Goal: Check status: Check status

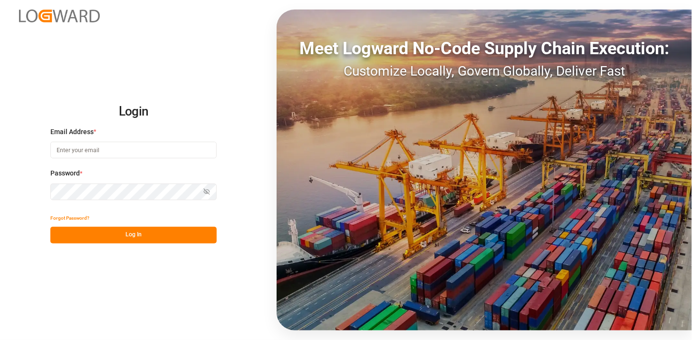
type input "[PERSON_NAME][EMAIL_ADDRESS][PERSON_NAME][DOMAIN_NAME]"
click at [168, 230] on button "Log In" at bounding box center [133, 235] width 166 height 17
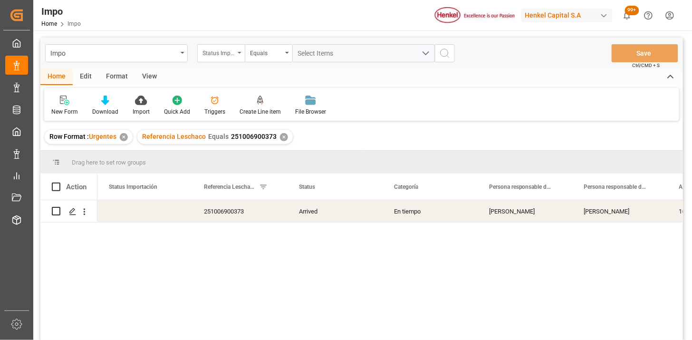
drag, startPoint x: 230, startPoint y: 51, endPoint x: 228, endPoint y: 59, distance: 7.8
click at [227, 53] on div "Status Importación" at bounding box center [218, 52] width 32 height 11
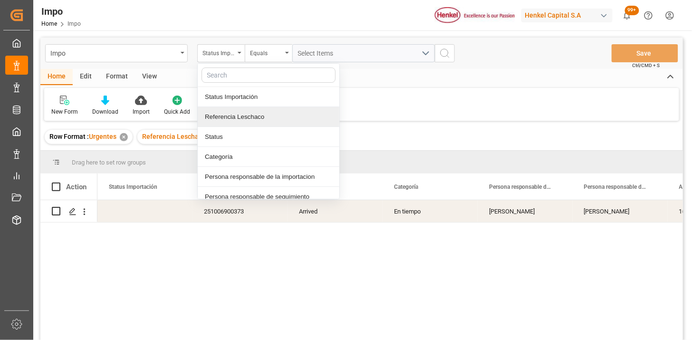
drag, startPoint x: 244, startPoint y: 120, endPoint x: 281, endPoint y: 79, distance: 55.5
click at [244, 119] on div "Referencia Leschaco" at bounding box center [269, 117] width 142 height 20
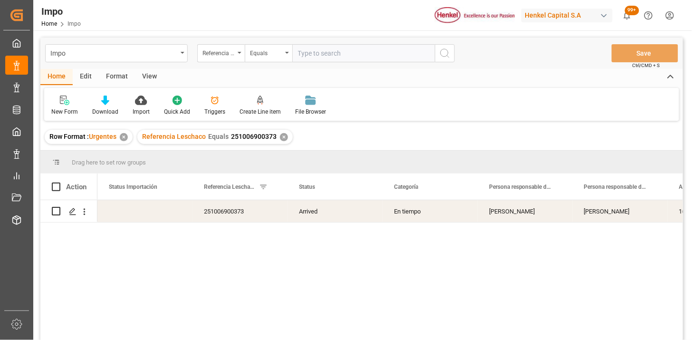
click at [307, 54] on input "text" at bounding box center [363, 53] width 143 height 18
type input "250915080085"
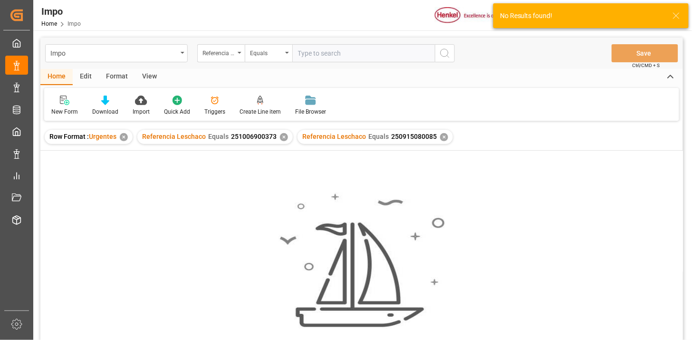
click at [280, 136] on div "✕" at bounding box center [284, 137] width 8 height 8
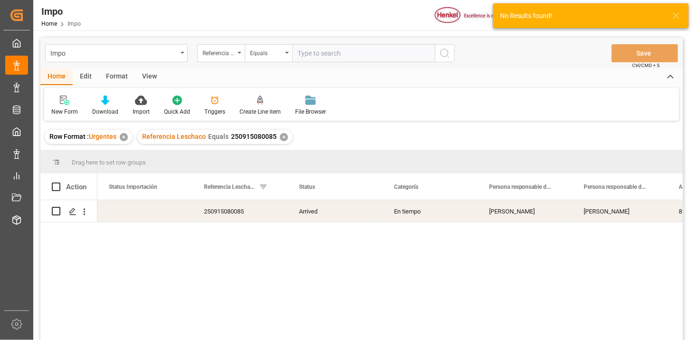
click at [147, 74] on div "View" at bounding box center [149, 77] width 29 height 16
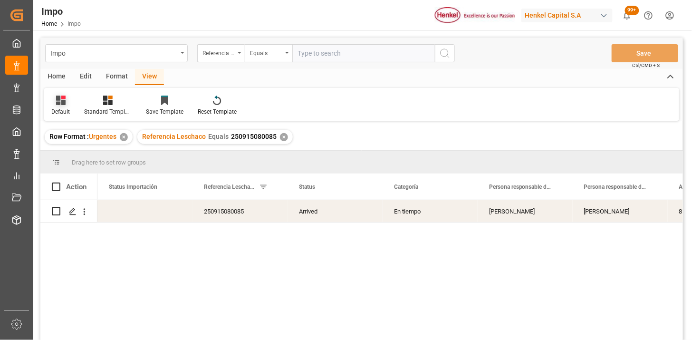
click at [62, 103] on icon at bounding box center [61, 100] width 10 height 10
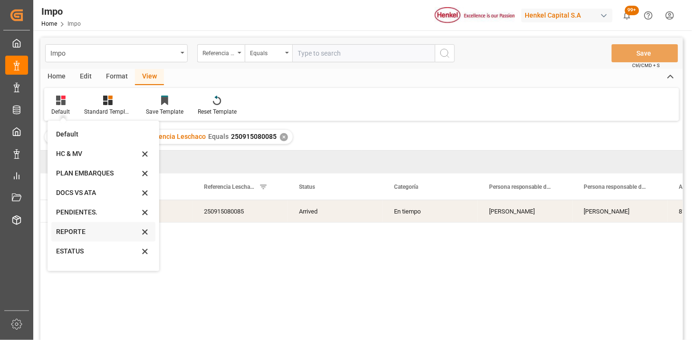
click at [72, 231] on div "REPORTE" at bounding box center [97, 232] width 83 height 10
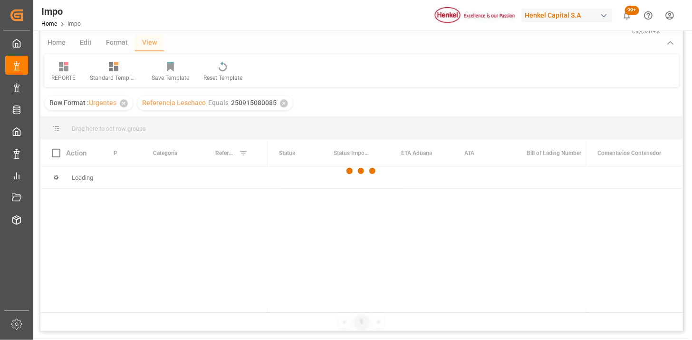
scroll to position [53, 0]
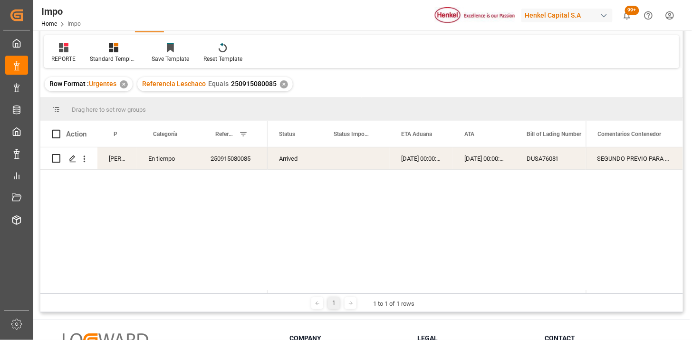
click at [299, 158] on div "Arrived" at bounding box center [294, 158] width 55 height 22
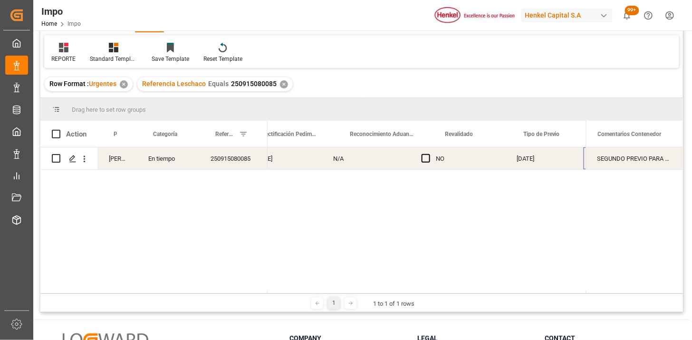
scroll to position [0, 873]
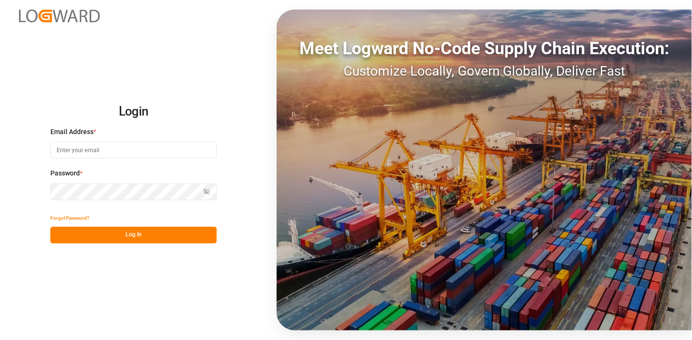
type input "[PERSON_NAME][EMAIL_ADDRESS][PERSON_NAME][DOMAIN_NAME]"
click at [170, 243] on button "Log In" at bounding box center [133, 235] width 166 height 17
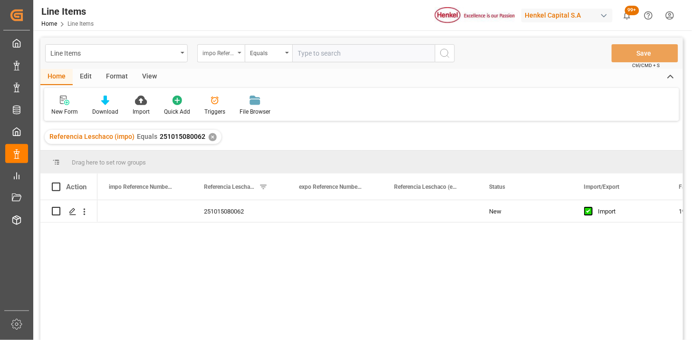
click at [220, 49] on div "impo Reference Number WF" at bounding box center [218, 52] width 32 height 11
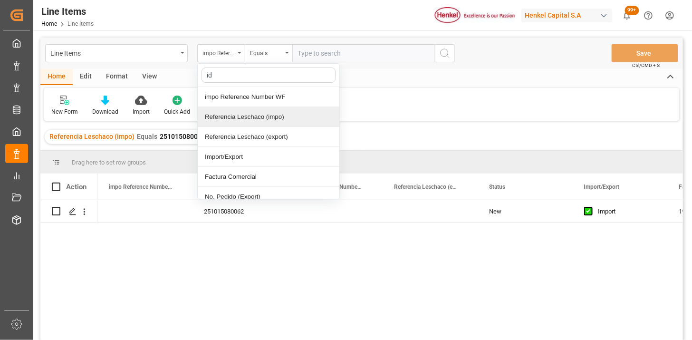
type input "idh"
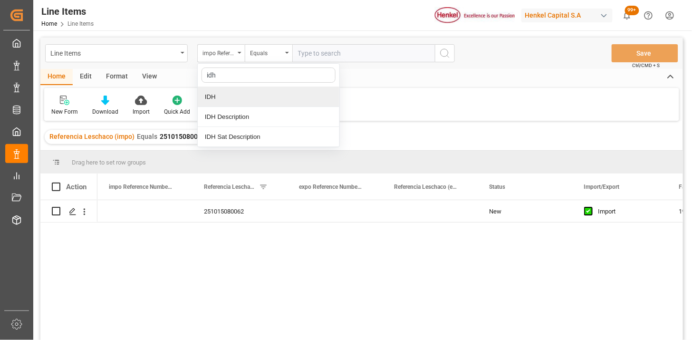
click at [242, 100] on div "IDH" at bounding box center [269, 97] width 142 height 20
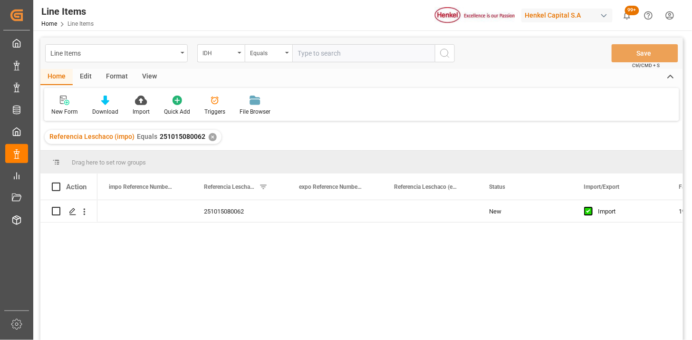
click at [210, 136] on div "✕" at bounding box center [213, 137] width 8 height 8
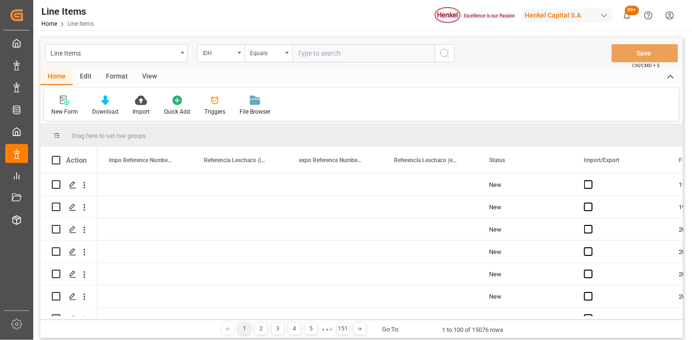
drag, startPoint x: 633, startPoint y: 105, endPoint x: 628, endPoint y: 104, distance: 5.3
click at [633, 105] on div "New Form Download Import Quick Add Triggers File Browser" at bounding box center [361, 104] width 635 height 33
click at [333, 50] on input "text" at bounding box center [363, 53] width 143 height 18
type input "2041651"
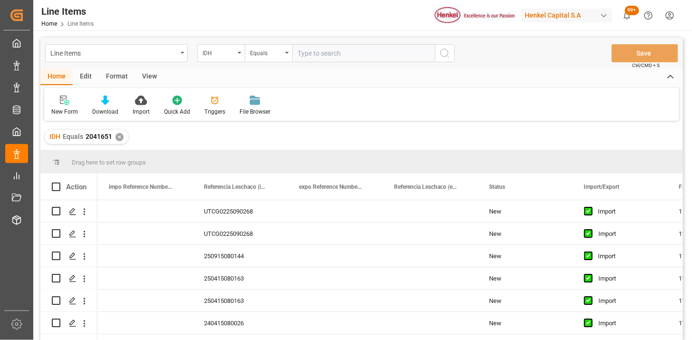
click at [155, 81] on div "View" at bounding box center [149, 77] width 29 height 16
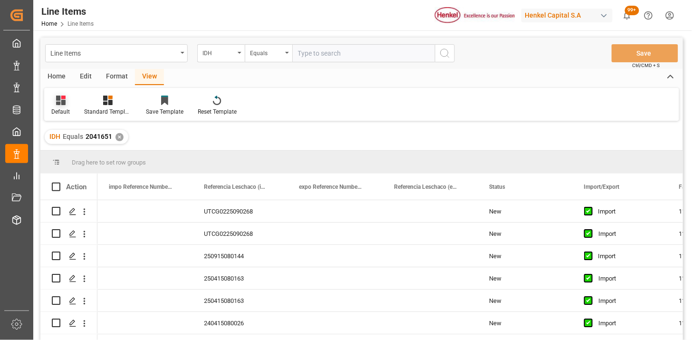
click at [65, 106] on div "Default" at bounding box center [60, 105] width 33 height 21
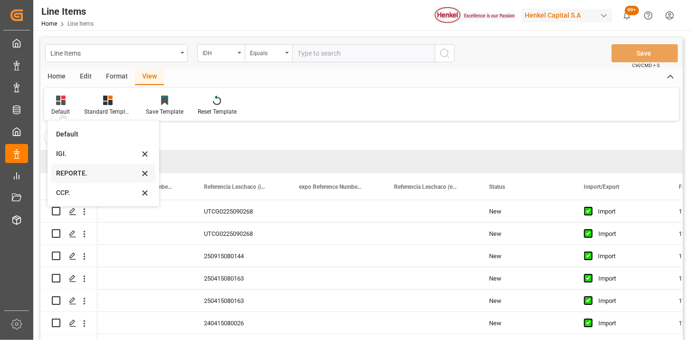
click at [84, 176] on div "REPORTE." at bounding box center [97, 173] width 83 height 10
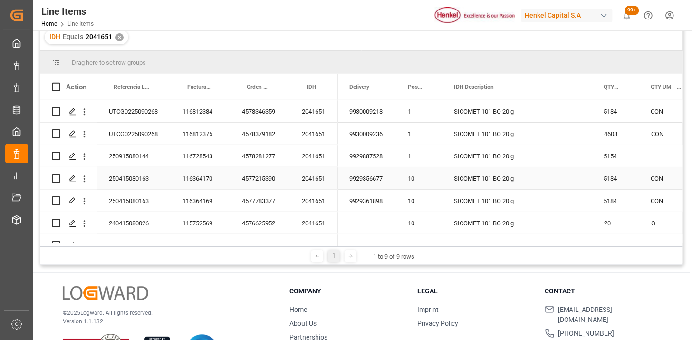
scroll to position [105, 0]
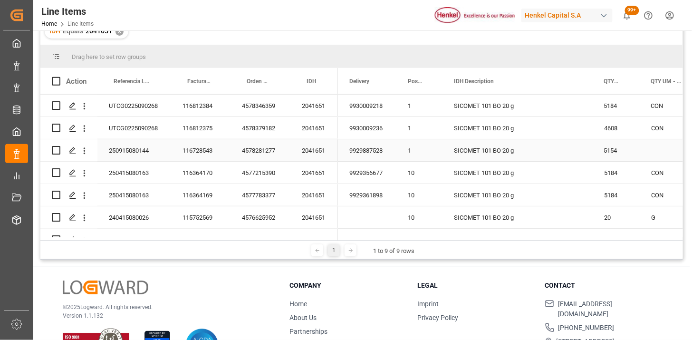
click at [159, 154] on div "250915080144" at bounding box center [134, 150] width 74 height 22
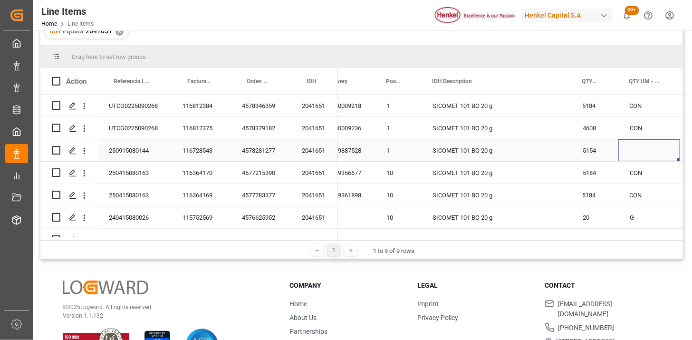
scroll to position [0, 84]
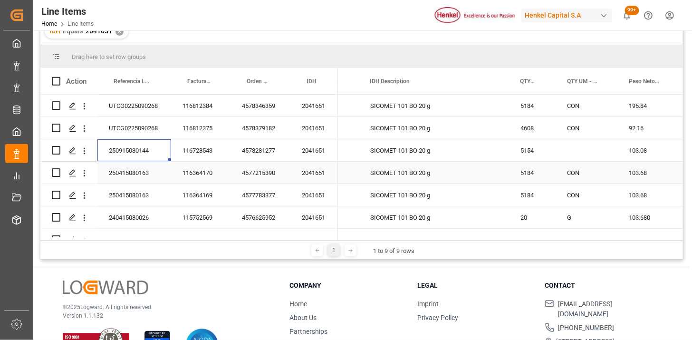
click at [146, 180] on div "250415080163" at bounding box center [134, 173] width 74 height 22
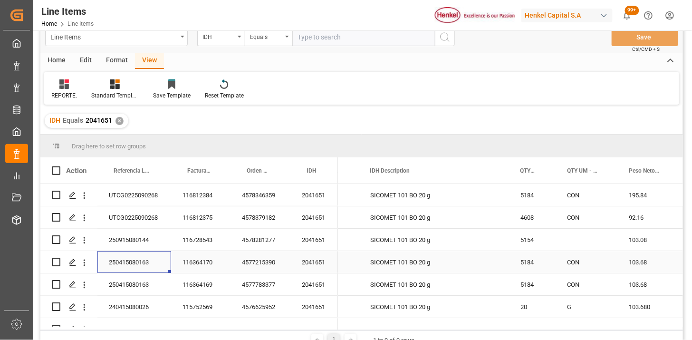
scroll to position [0, 0]
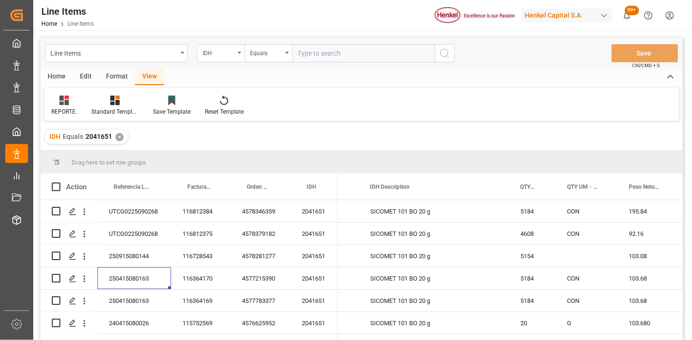
click at [298, 59] on input "text" at bounding box center [363, 53] width 143 height 18
paste input "2240163"
type input "2240163"
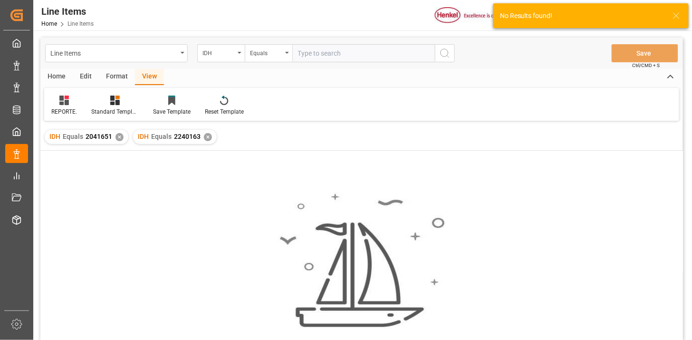
click at [121, 138] on div "✕" at bounding box center [119, 137] width 8 height 8
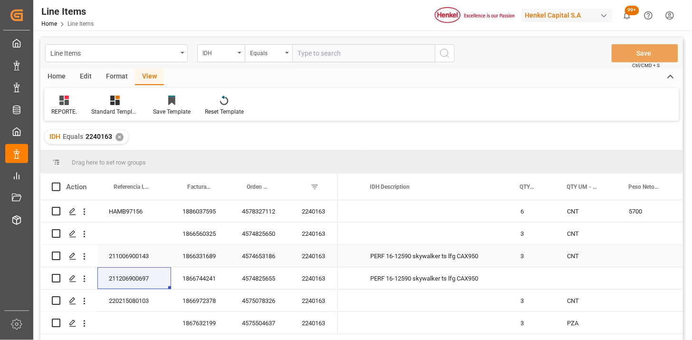
click at [407, 257] on div "PERF 16-12590 skywalker ts lfg CAX950" at bounding box center [434, 256] width 150 height 22
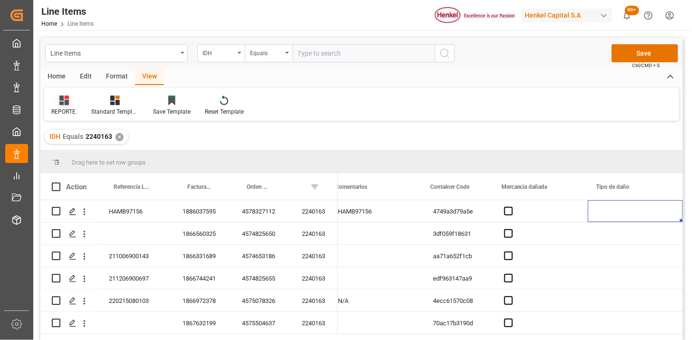
click at [59, 100] on icon at bounding box center [64, 100] width 10 height 10
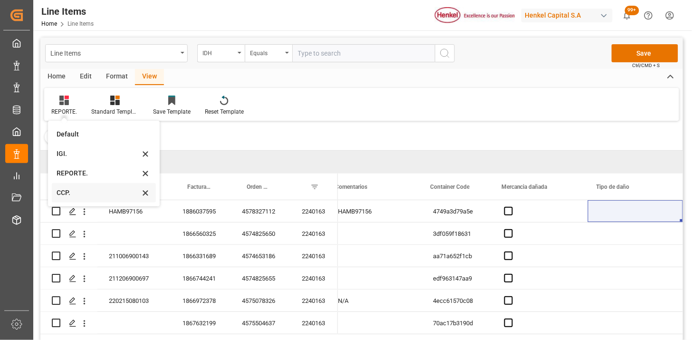
click at [70, 190] on div "CCP." at bounding box center [98, 193] width 83 height 10
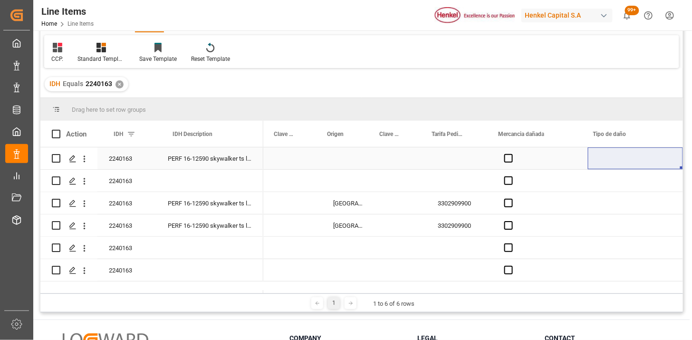
click at [218, 168] on div "PERF 16-12590 skywalker ts lfg CAX950" at bounding box center [209, 158] width 107 height 22
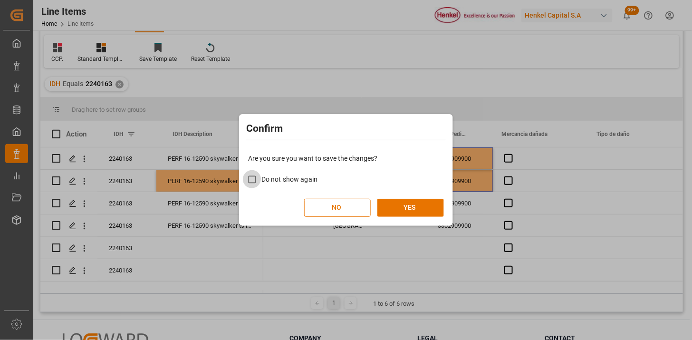
click at [307, 177] on span "Do not show again" at bounding box center [289, 179] width 56 height 8
click at [261, 177] on input "Do not show again" at bounding box center [252, 179] width 19 height 19
checkbox input "true"
click at [416, 208] on button "YES" at bounding box center [410, 208] width 67 height 18
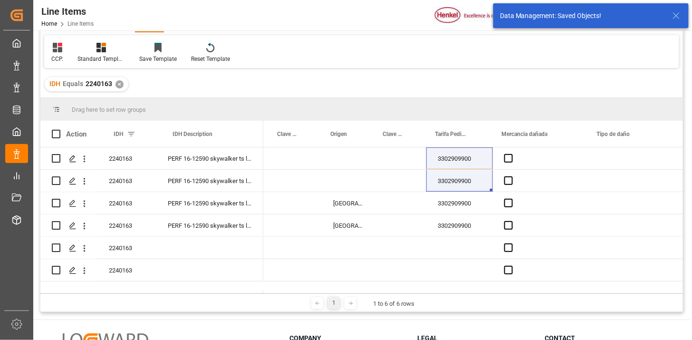
drag, startPoint x: 59, startPoint y: 46, endPoint x: 67, endPoint y: 63, distance: 19.3
click at [59, 47] on g at bounding box center [58, 48] width 10 height 10
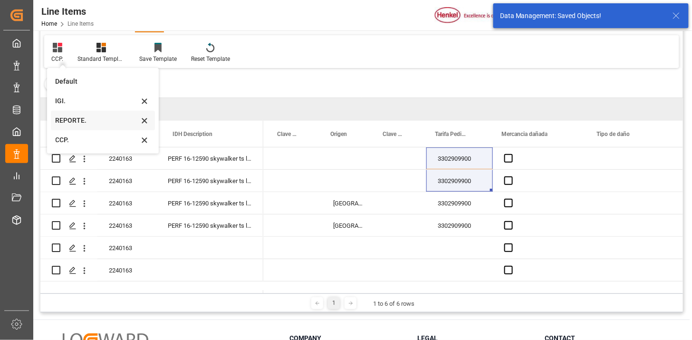
drag, startPoint x: 68, startPoint y: 117, endPoint x: 95, endPoint y: 120, distance: 27.7
click at [69, 117] on div "REPORTE." at bounding box center [97, 120] width 83 height 10
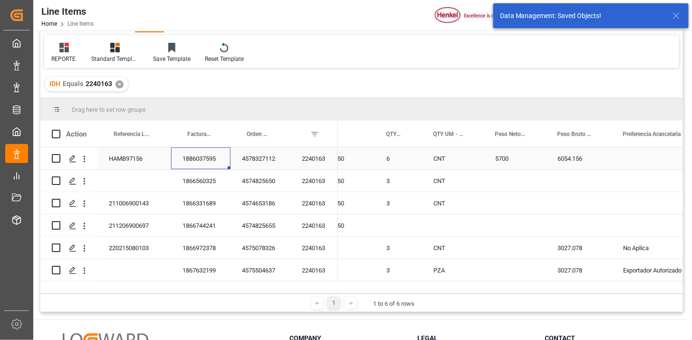
click at [201, 154] on div "1886037595" at bounding box center [200, 158] width 59 height 22
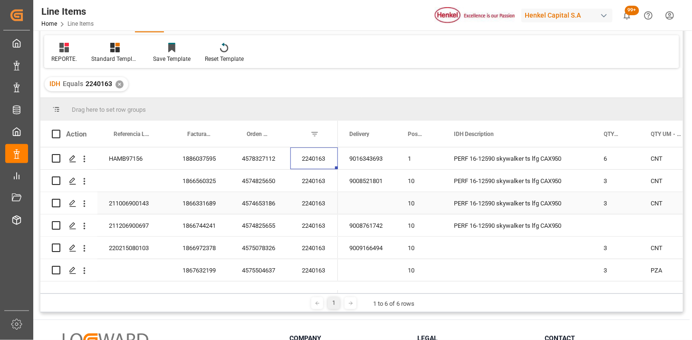
scroll to position [140, 0]
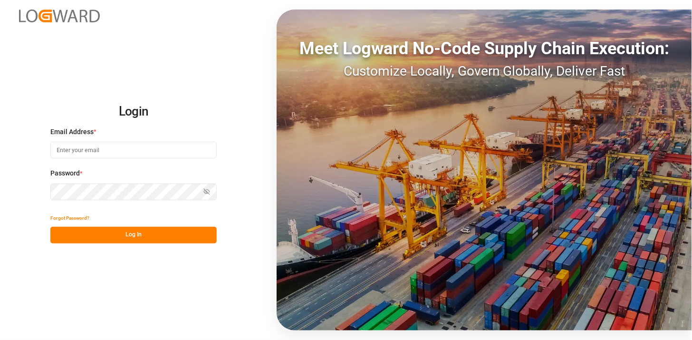
type input "[PERSON_NAME][EMAIL_ADDRESS][PERSON_NAME][DOMAIN_NAME]"
click at [171, 236] on button "Log In" at bounding box center [133, 235] width 166 height 17
